Goal: Task Accomplishment & Management: Check status

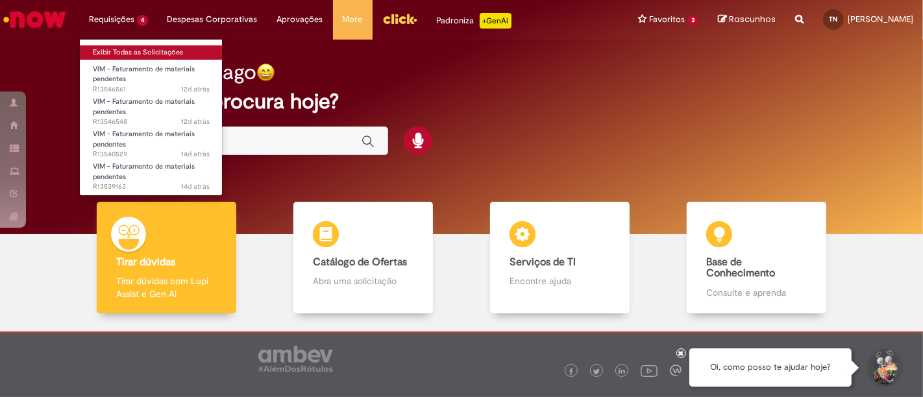
click at [128, 54] on link "Exibir Todas as Solicitações" at bounding box center [151, 52] width 143 height 14
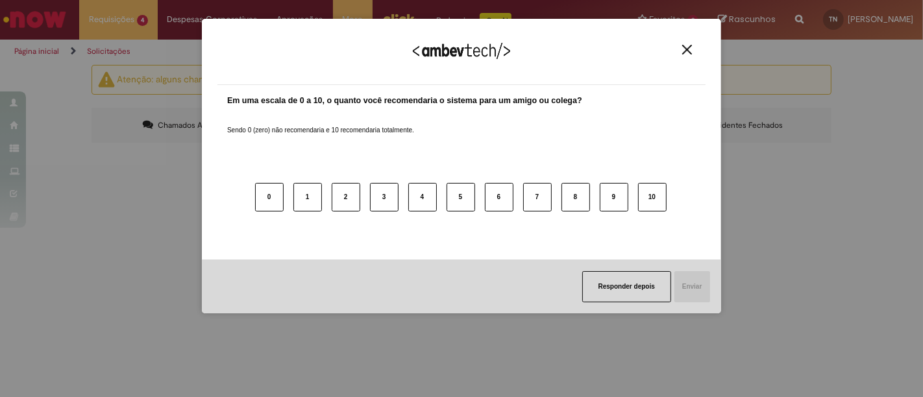
drag, startPoint x: 684, startPoint y: 49, endPoint x: 654, endPoint y: 95, distance: 54.9
click at [683, 51] on img "Close" at bounding box center [687, 50] width 10 height 10
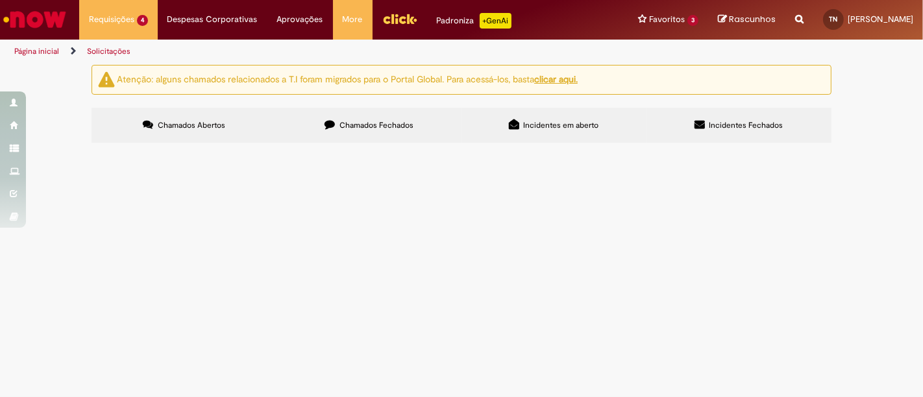
scroll to position [11, 0]
click at [0, 0] on span "R13546561" at bounding box center [0, 0] width 0 height 0
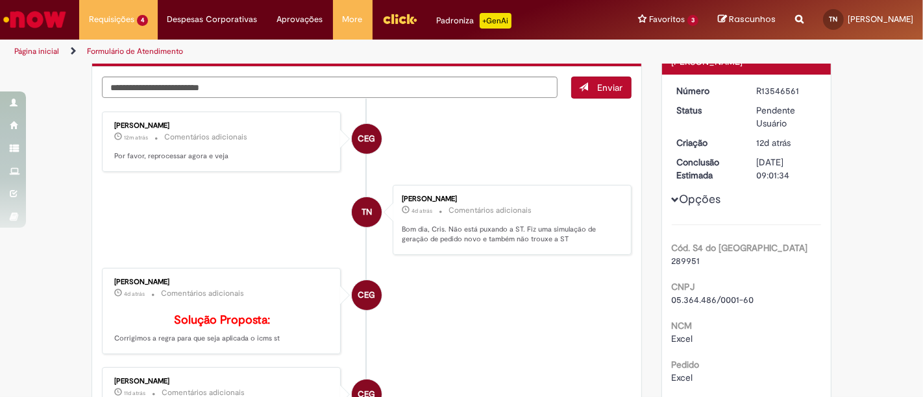
scroll to position [55, 0]
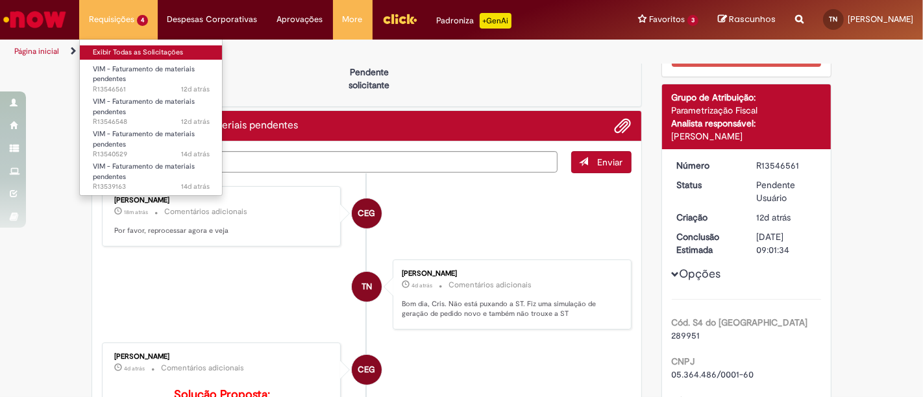
click at [120, 48] on link "Exibir Todas as Solicitações" at bounding box center [151, 52] width 143 height 14
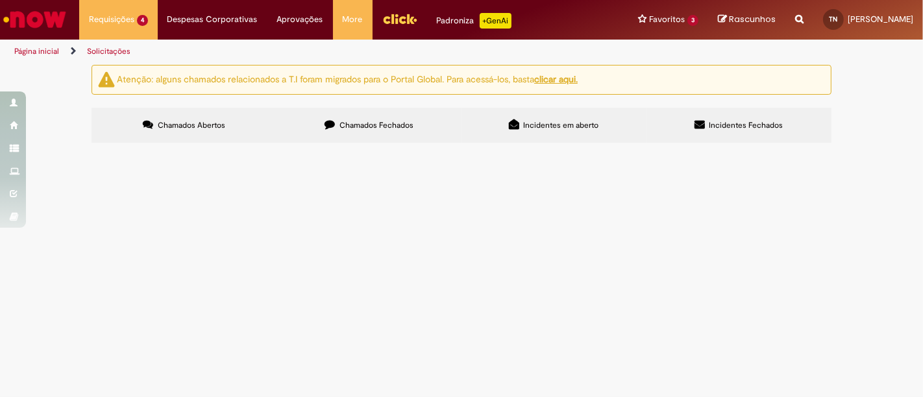
click at [0, 0] on span "VIM - Faturamento de materiais pendentes" at bounding box center [0, 0] width 0 height 0
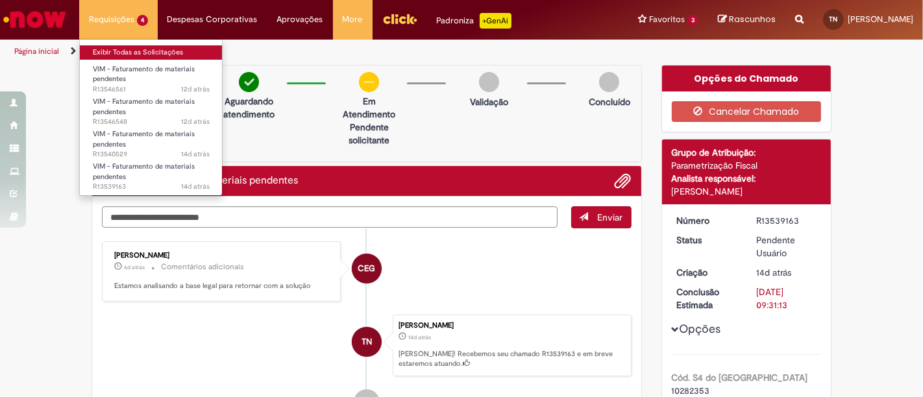
click at [134, 54] on link "Exibir Todas as Solicitações" at bounding box center [151, 52] width 143 height 14
